Goal: Transaction & Acquisition: Purchase product/service

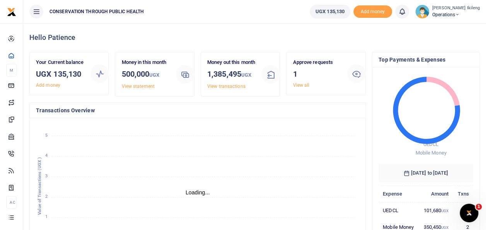
scroll to position [6, 6]
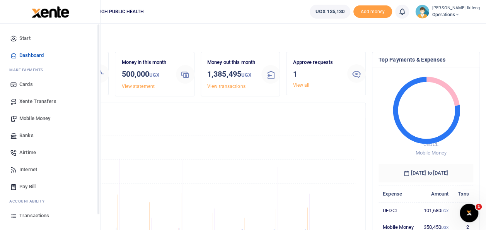
click at [43, 115] on span "Mobile Money" at bounding box center [34, 119] width 31 height 8
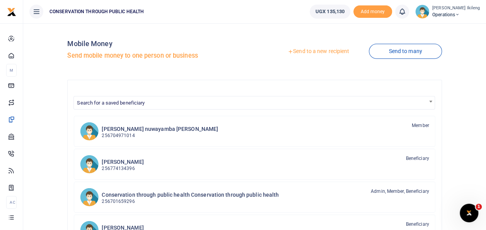
click at [319, 55] on link "Send to a new recipient" at bounding box center [318, 51] width 101 height 14
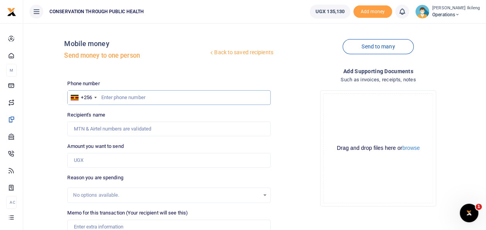
click at [145, 99] on input "text" at bounding box center [168, 97] width 203 height 15
type input "774070250"
type input "Emmanuel Kityo"
type input "774070250"
click at [125, 161] on input "Amount you want to send" at bounding box center [168, 160] width 203 height 15
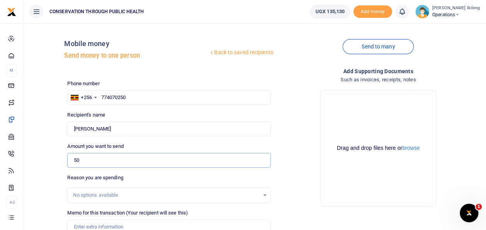
type input "50,000"
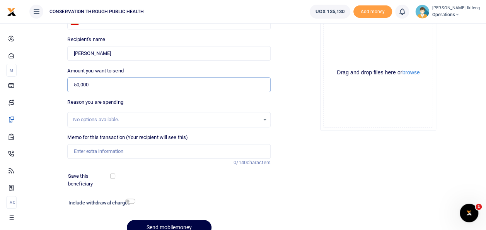
scroll to position [77, 0]
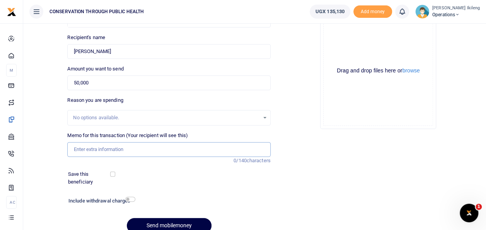
click at [141, 145] on input "Memo for this transaction (Your recipient will see this)" at bounding box center [168, 149] width 203 height 15
click at [95, 149] on input "fuel" at bounding box center [168, 149] width 203 height 15
type input "fuel for office work"
click at [131, 200] on input "checkbox" at bounding box center [130, 199] width 10 height 5
checkbox input "true"
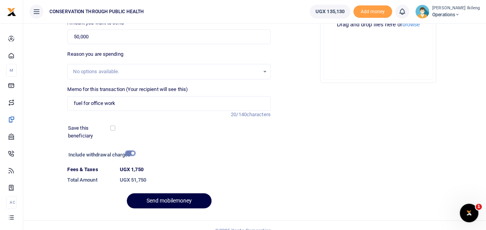
scroll to position [124, 0]
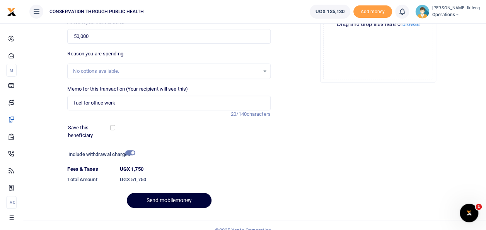
click at [193, 196] on button "Send mobilemoney" at bounding box center [169, 200] width 85 height 15
